Goal: Task Accomplishment & Management: Manage account settings

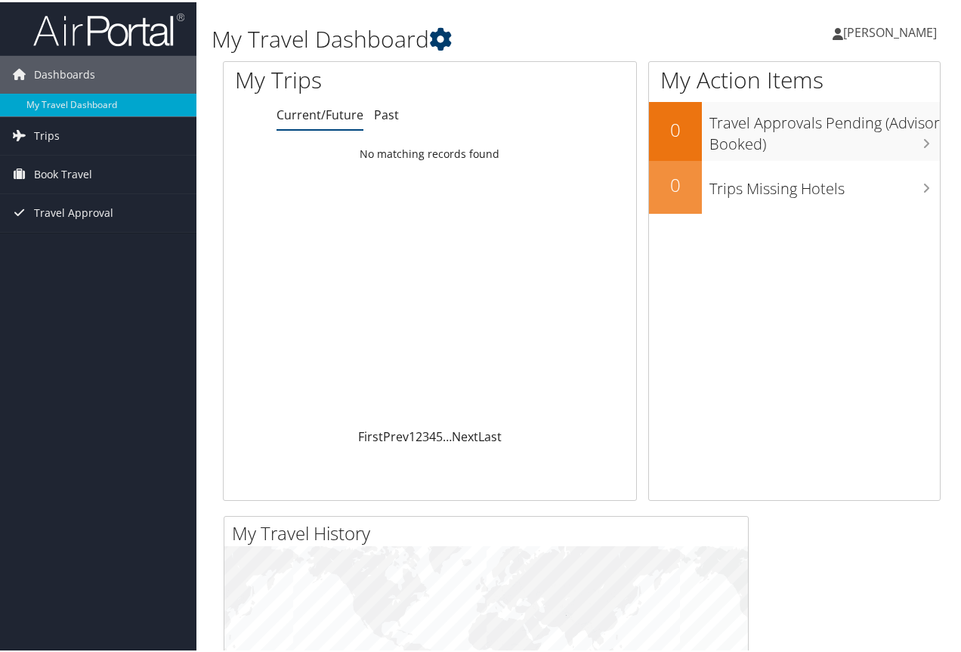
click at [452, 35] on icon at bounding box center [440, 37] width 23 height 23
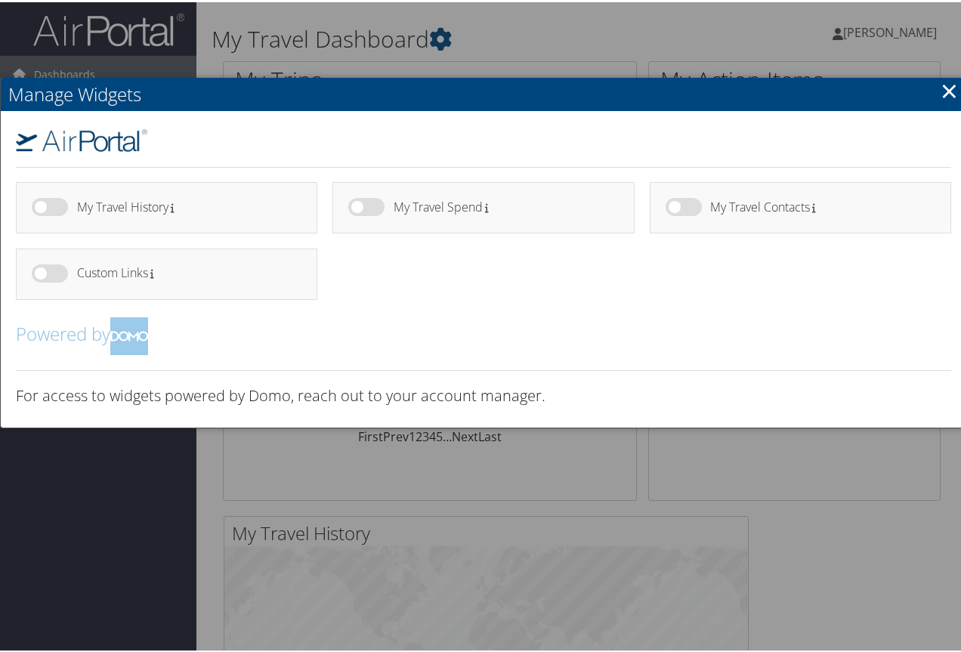
click at [943, 86] on link "×" at bounding box center [949, 88] width 17 height 30
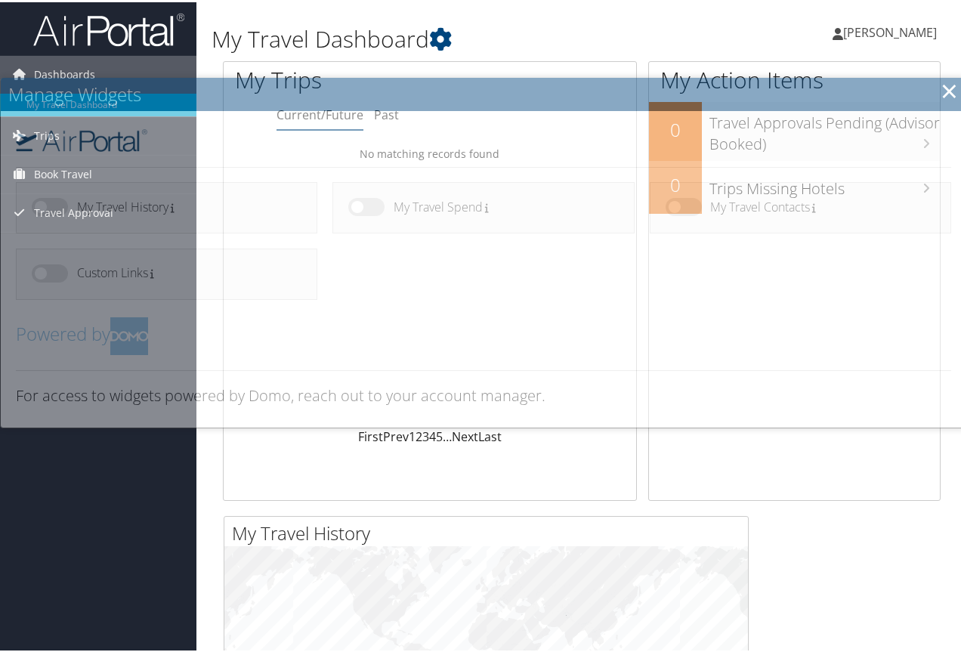
click at [913, 26] on span "[PERSON_NAME]" at bounding box center [891, 30] width 94 height 17
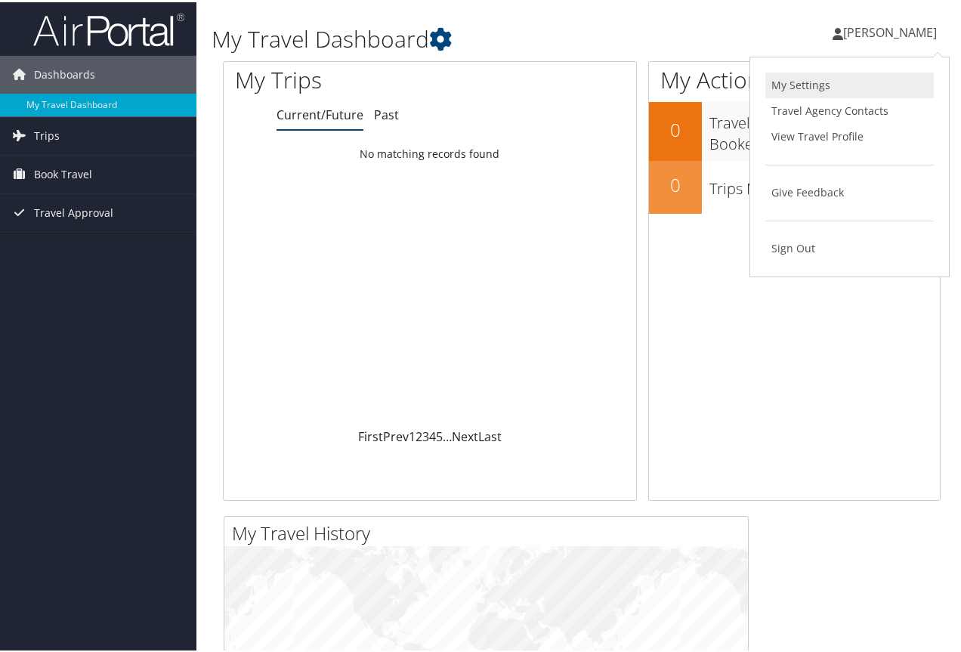
click at [795, 82] on link "My Settings" at bounding box center [850, 83] width 169 height 26
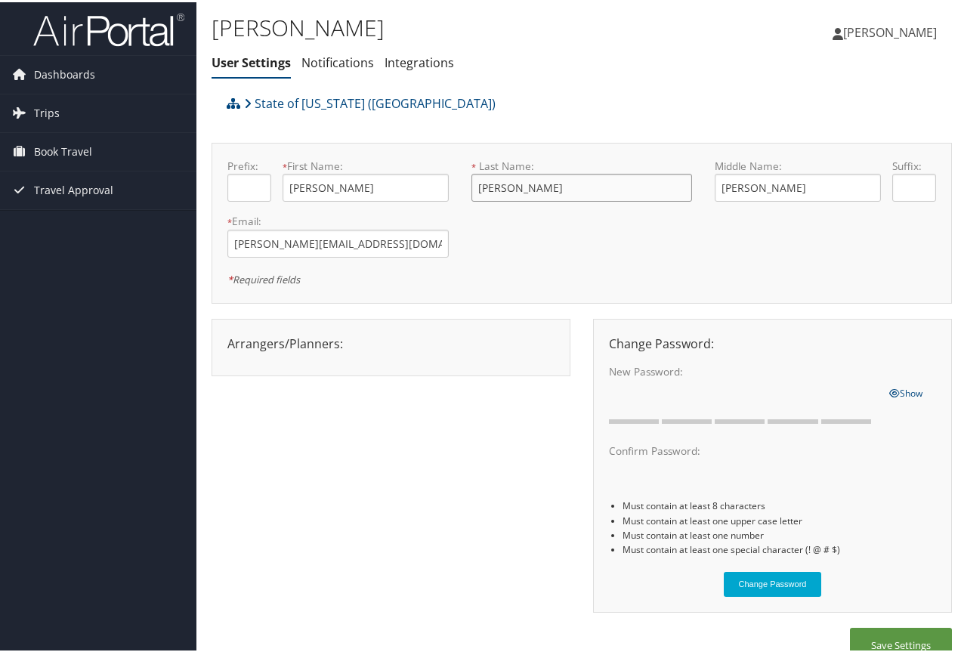
drag, startPoint x: 533, startPoint y: 187, endPoint x: 450, endPoint y: 195, distance: 82.8
click at [450, 156] on form "Prefix: * First Name: KIMBERLY This field is required * Last Name: DUPRE This f…" at bounding box center [582, 156] width 732 height 0
click at [519, 176] on input "DUPRE" at bounding box center [582, 186] width 221 height 28
drag, startPoint x: 449, startPoint y: 189, endPoint x: 416, endPoint y: 191, distance: 33.3
click at [416, 156] on form "Prefix: * First Name: KIMBERLY This field is required * Last Name: DUPRE This f…" at bounding box center [582, 156] width 732 height 0
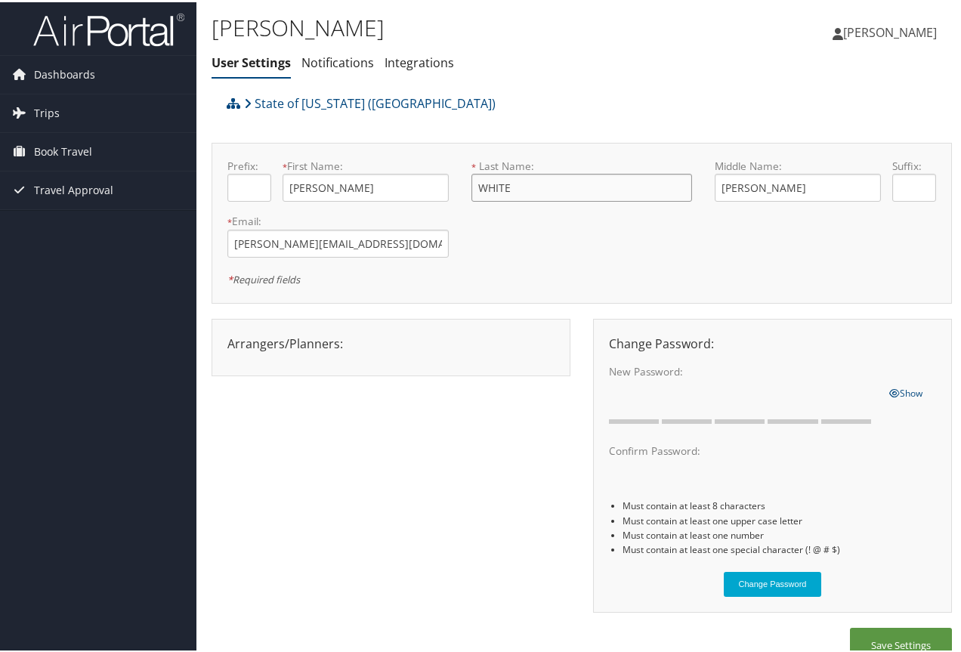
drag, startPoint x: 464, startPoint y: 187, endPoint x: 426, endPoint y: 187, distance: 37.8
click at [427, 156] on form "Prefix: * First Name: KIMBERLY This field is required * Last Name: WHITE This f…" at bounding box center [582, 156] width 732 height 0
type input "WHITE"
click at [51, 110] on span "Trips" at bounding box center [47, 111] width 26 height 38
click at [76, 213] on span "Book Travel" at bounding box center [63, 218] width 58 height 38
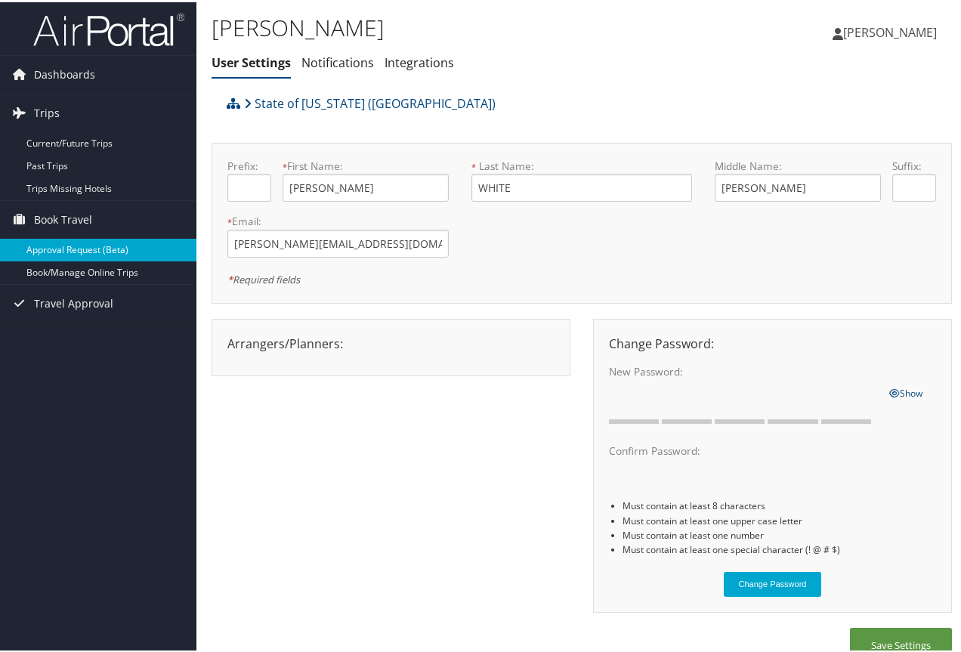
click at [85, 247] on link "Approval Request (Beta)" at bounding box center [98, 248] width 197 height 23
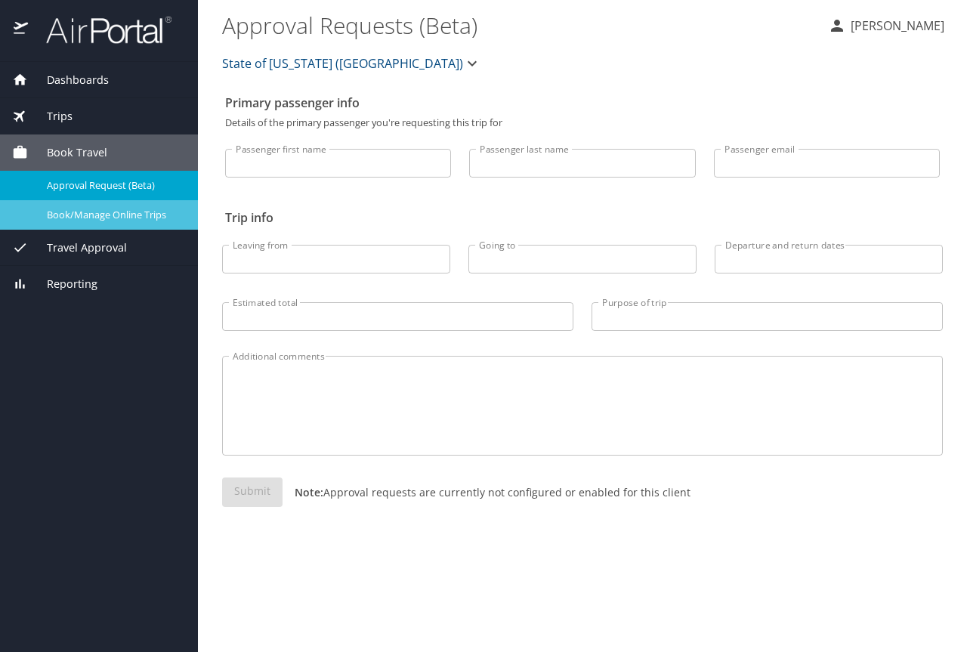
click at [97, 216] on span "Book/Manage Online Trips" at bounding box center [113, 215] width 133 height 14
